Goal: Check status: Check status

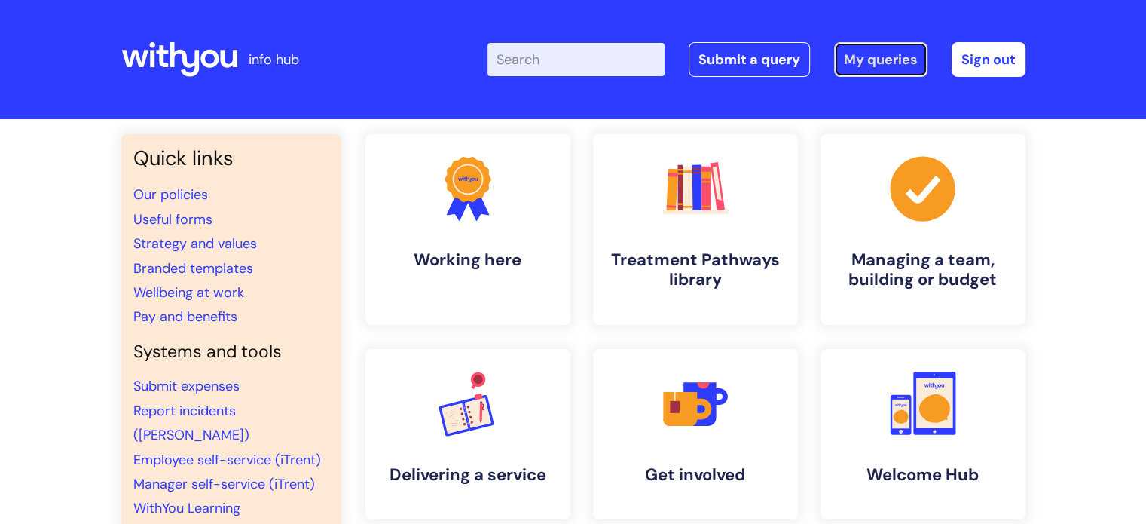
click at [876, 60] on link "My queries" at bounding box center [880, 59] width 93 height 35
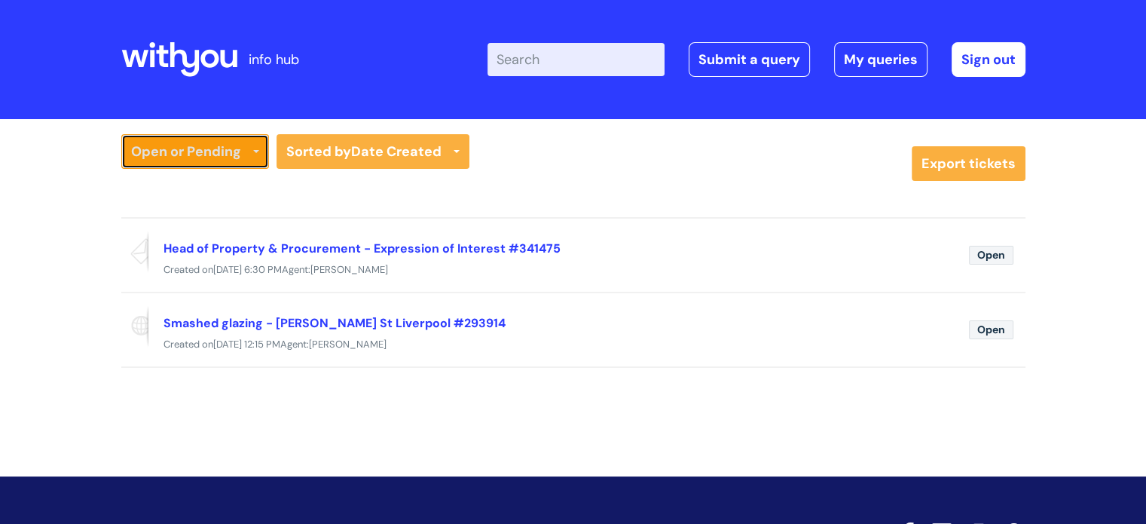
click at [219, 154] on link "Open or Pending" at bounding box center [195, 151] width 148 height 35
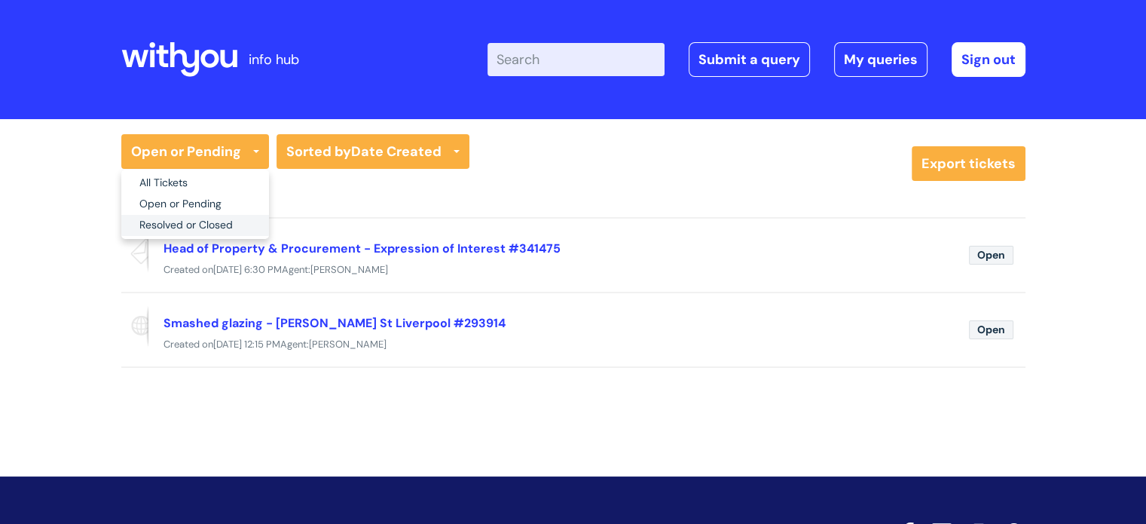
click at [208, 221] on link "Resolved or Closed" at bounding box center [195, 225] width 148 height 21
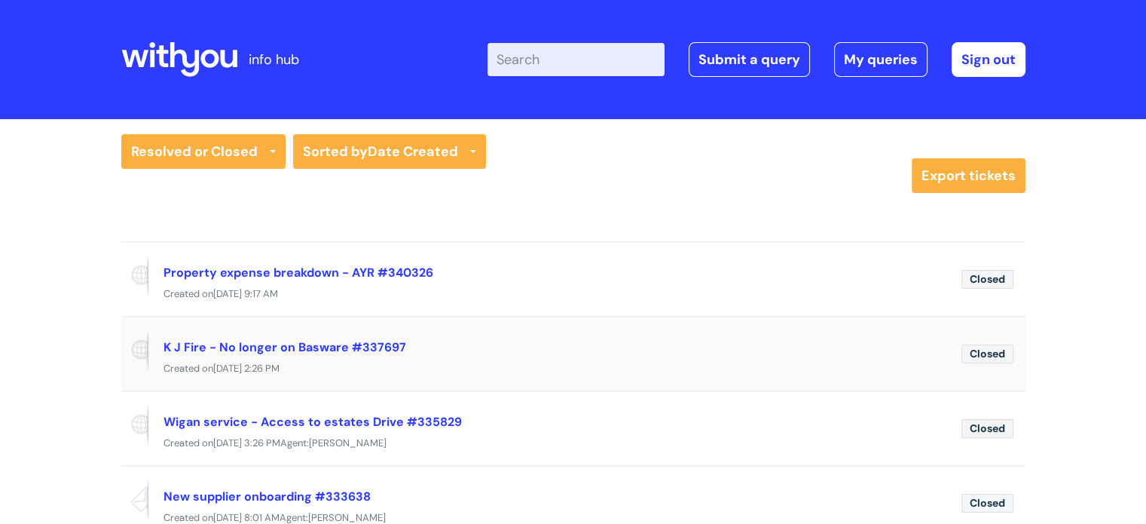
click at [594, 367] on div "Created [DATE][DATE] 2:26 PM" at bounding box center [573, 368] width 904 height 19
click at [577, 353] on div "K J Fire - No longer on Basware #337697" at bounding box center [556, 347] width 786 height 24
click at [1003, 353] on span "Closed" at bounding box center [987, 353] width 52 height 19
click at [452, 357] on div "K J Fire - No longer on Basware #337697" at bounding box center [556, 347] width 786 height 24
click at [327, 350] on link "K J Fire - No longer on Basware #337697" at bounding box center [284, 347] width 243 height 16
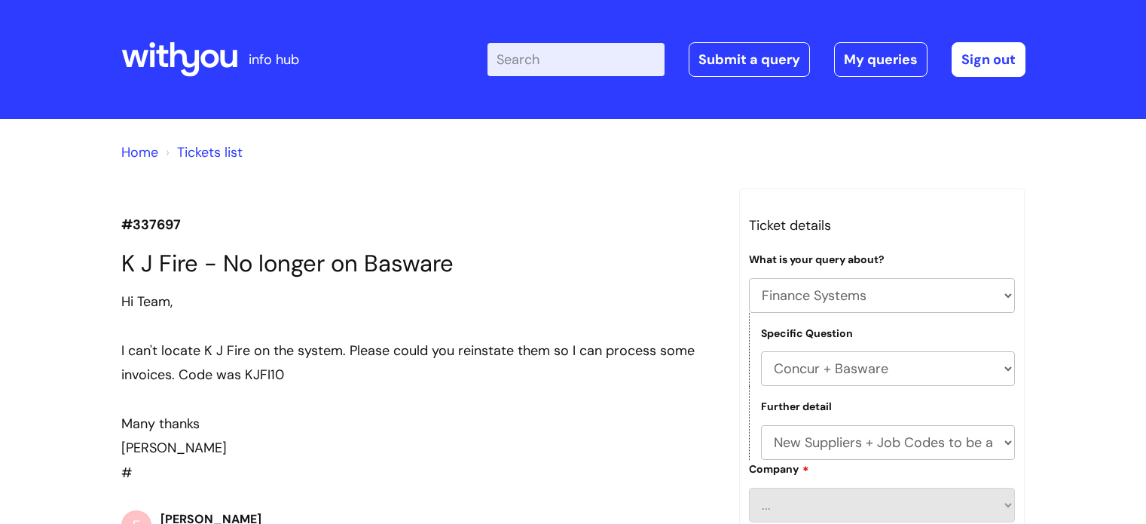
select select "Finance Systems"
select select "Concur + Basware"
select select "New Suppliers + Job Codes to be added"
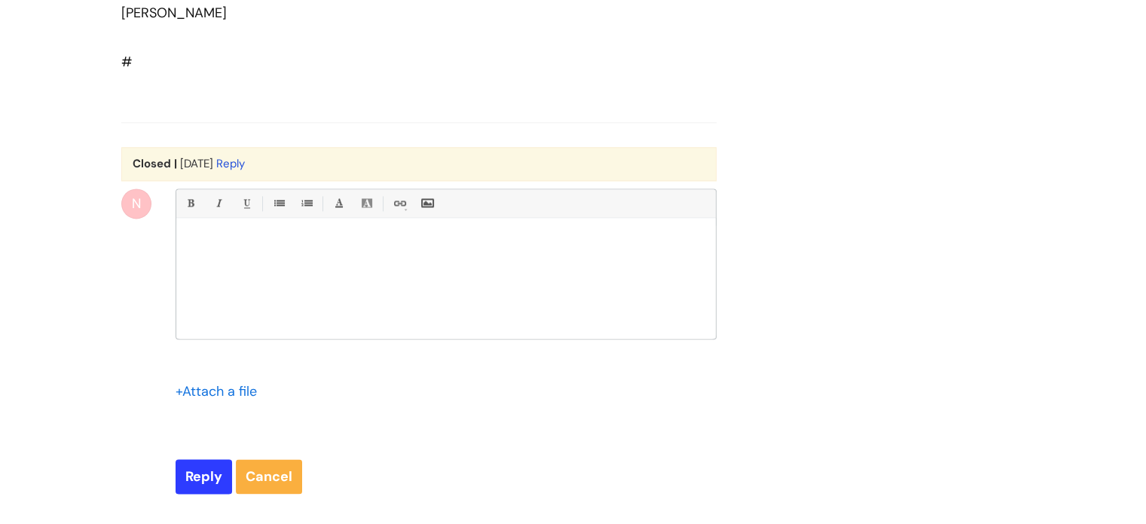
click at [320, 338] on div at bounding box center [445, 281] width 539 height 113
